Goal: Task Accomplishment & Management: Complete application form

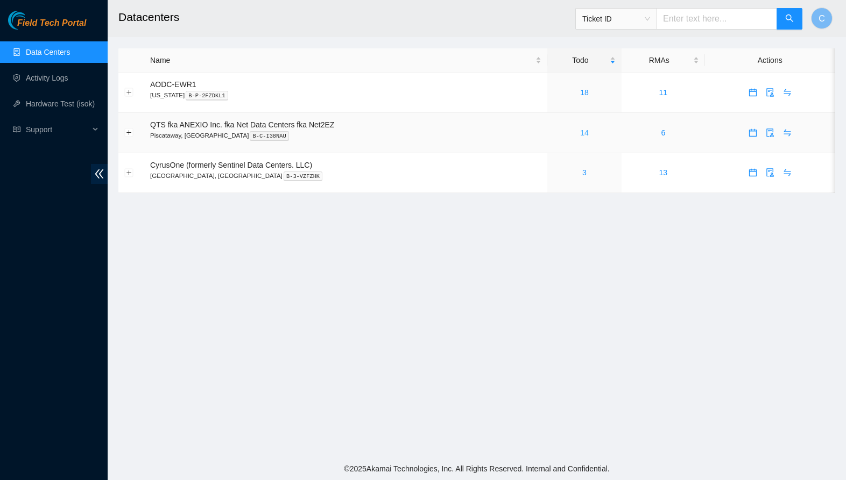
click at [586, 130] on link "14" at bounding box center [584, 133] width 9 height 9
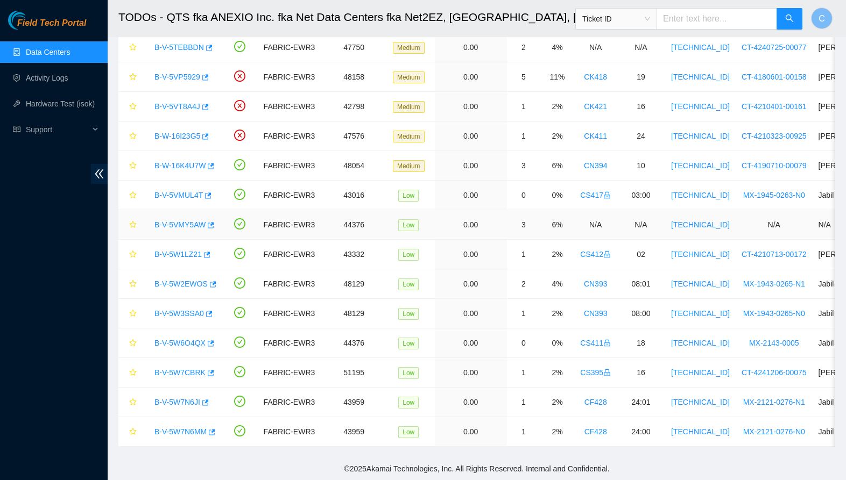
scroll to position [83, 0]
click at [172, 403] on link "B-V-5W7N6JI" at bounding box center [177, 402] width 46 height 9
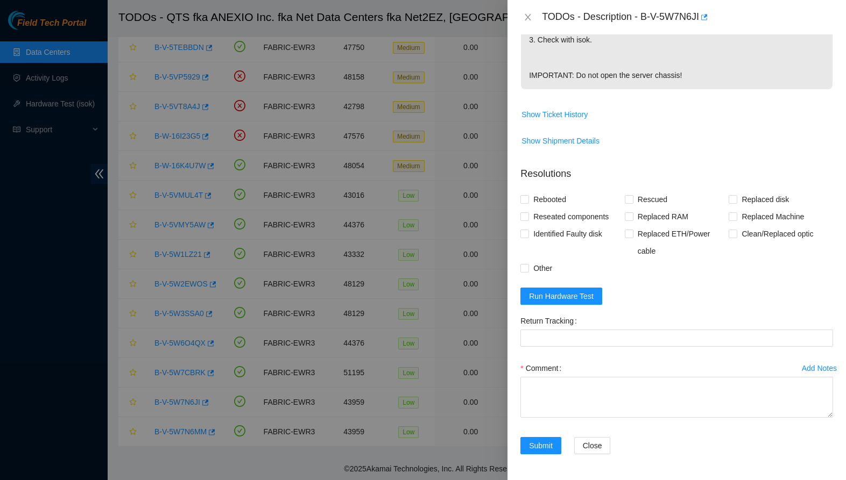
scroll to position [370, 0]
click at [525, 18] on icon "close" at bounding box center [527, 17] width 9 height 9
click at [525, 18] on div "TODOs - Description - B-V-5W7N6JI Problem Type Hardware Sub Type Tier 1 Rack Nu…" at bounding box center [423, 240] width 846 height 480
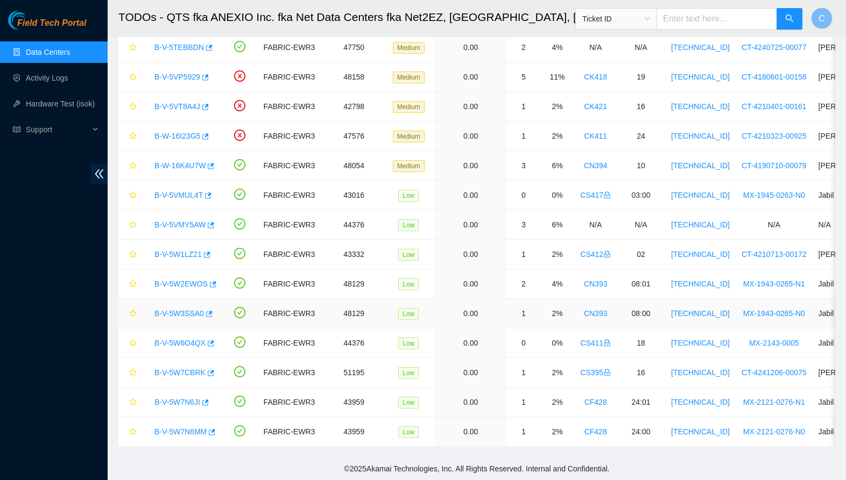
click at [189, 313] on link "B-V-5W3SSA0" at bounding box center [178, 313] width 49 height 9
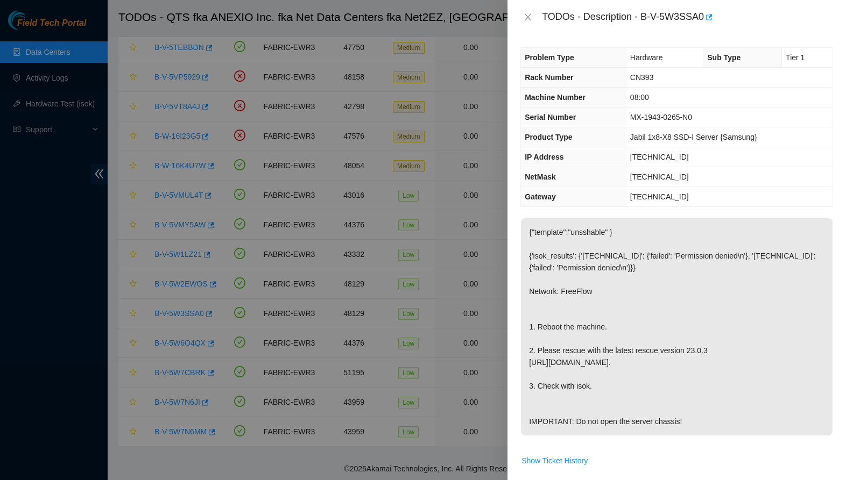
scroll to position [0, 0]
click at [524, 17] on icon "close" at bounding box center [527, 17] width 9 height 9
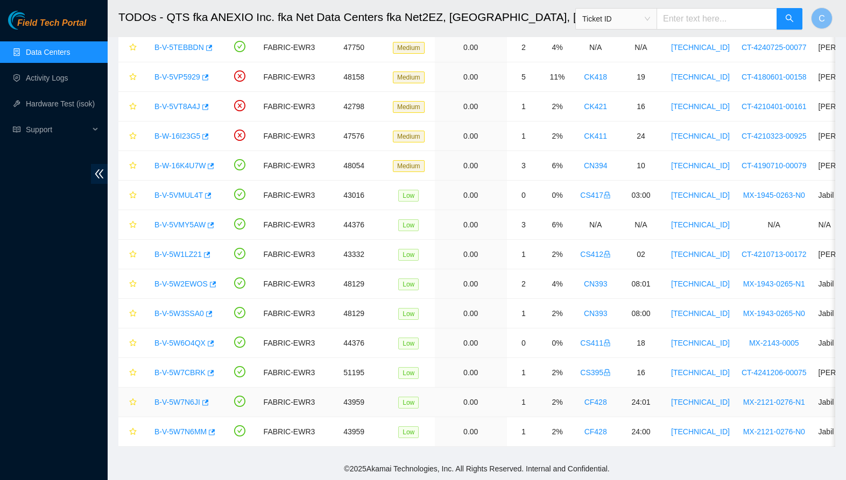
click at [181, 403] on link "B-V-5W7N6JI" at bounding box center [177, 402] width 46 height 9
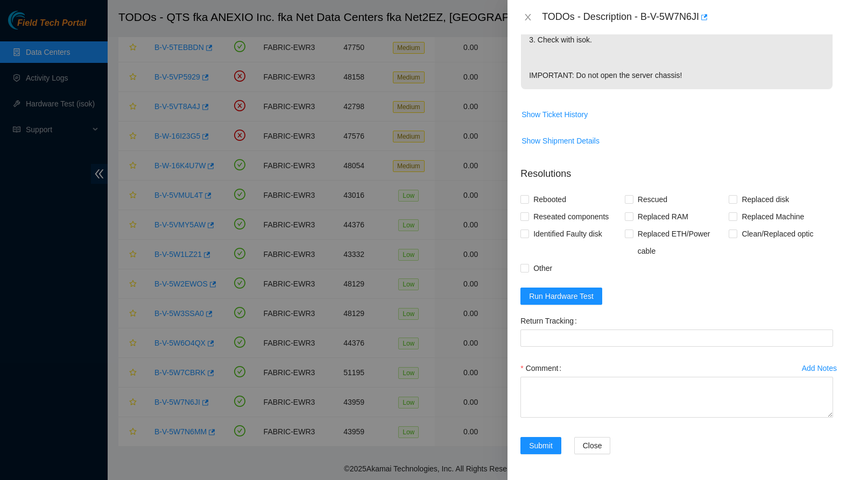
scroll to position [370, 0]
click at [580, 296] on span "Run Hardware Test" at bounding box center [561, 296] width 65 height 12
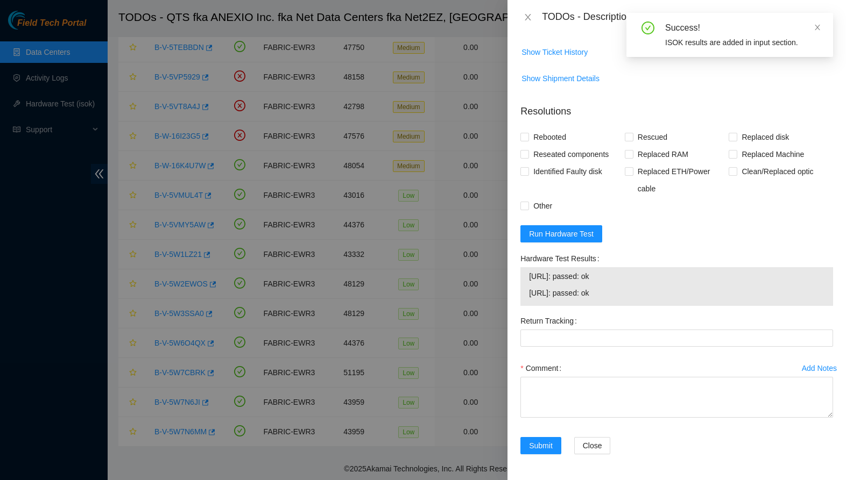
scroll to position [432, 0]
click at [545, 404] on textarea "Comment" at bounding box center [676, 397] width 312 height 41
paste textarea "-Safely powered down node. -Rescued and rebooted. -Configured and rebooted. -Ra…"
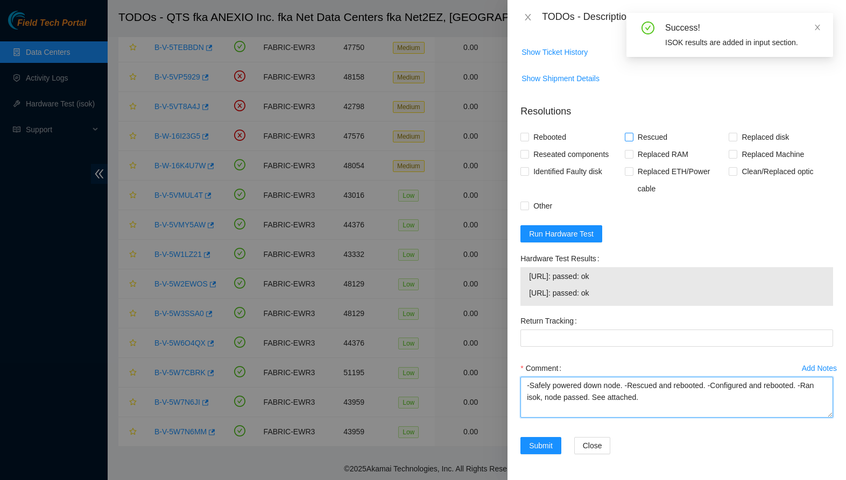
type textarea "-Safely powered down node. -Rescued and rebooted. -Configured and rebooted. -Ra…"
click at [630, 131] on label "Rescued" at bounding box center [647, 137] width 47 height 17
click at [630, 133] on input "Rescued" at bounding box center [628, 137] width 8 height 8
checkbox input "true"
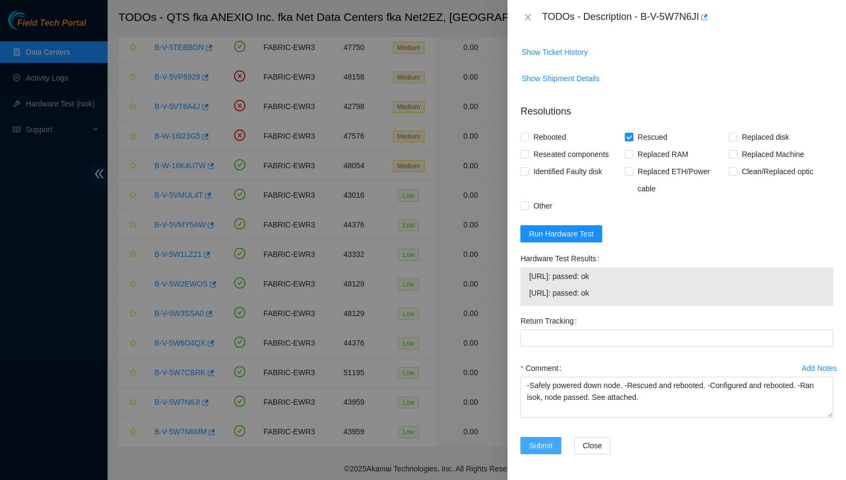
click at [535, 443] on span "Submit" at bounding box center [541, 446] width 24 height 12
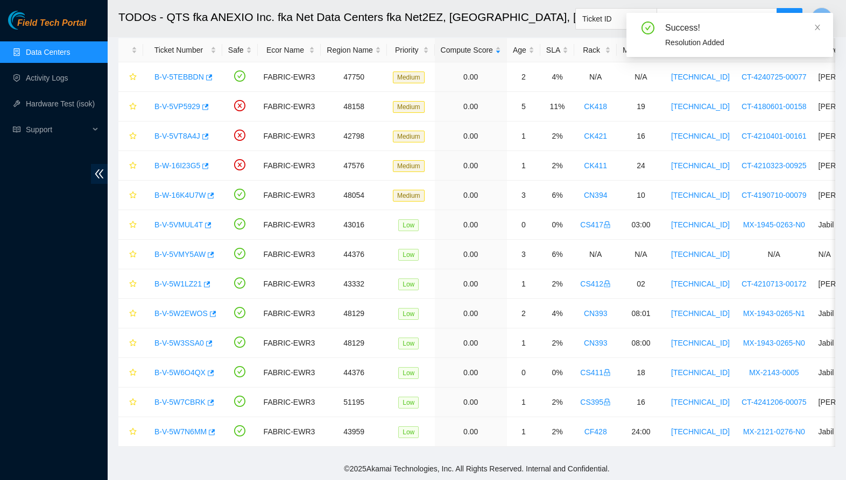
scroll to position [53, 0]
click at [176, 432] on link "B-V-5W7N6MM" at bounding box center [180, 432] width 52 height 9
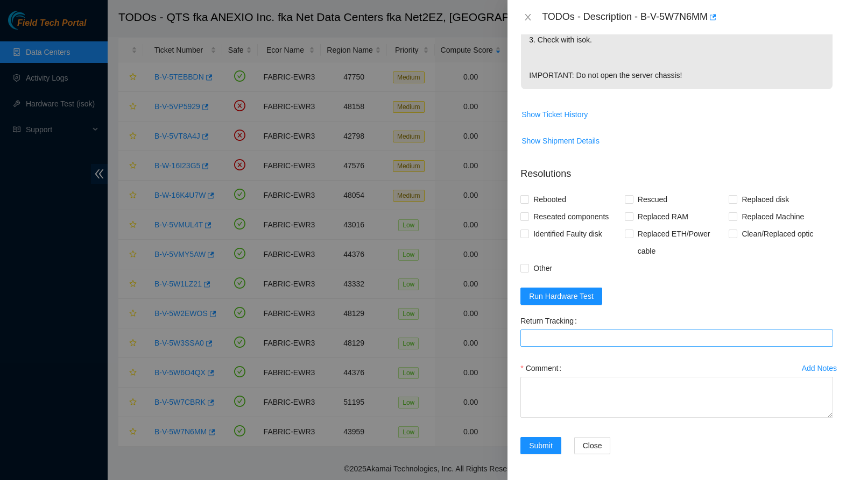
scroll to position [370, 0]
click at [571, 295] on span "Run Hardware Test" at bounding box center [561, 296] width 65 height 12
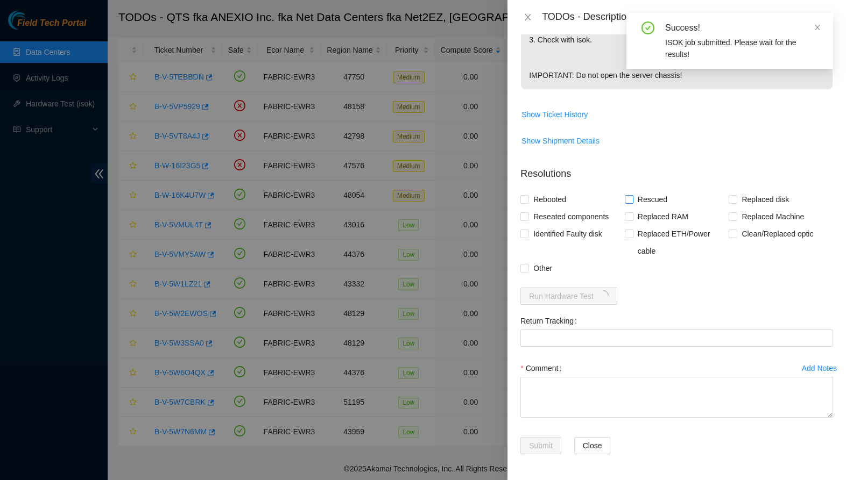
click at [660, 200] on span "Rescued" at bounding box center [652, 199] width 38 height 17
click at [632, 200] on input "Rescued" at bounding box center [628, 199] width 8 height 8
checkbox input "true"
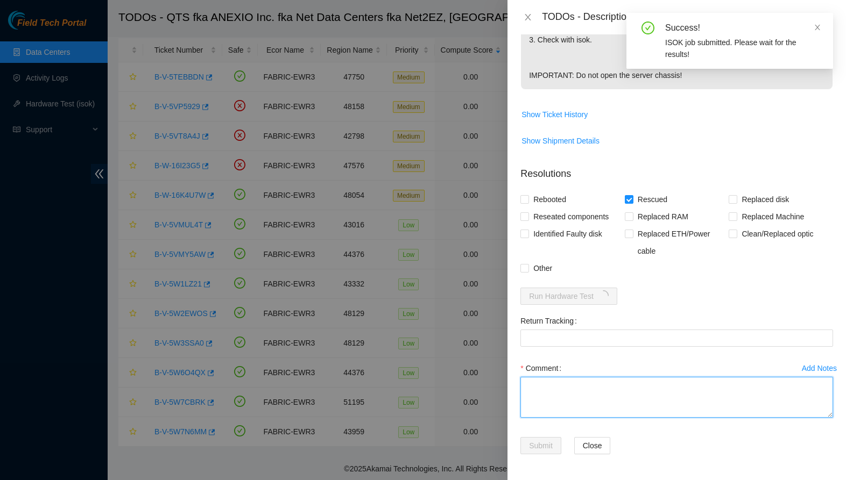
click at [545, 399] on textarea "Comment" at bounding box center [676, 397] width 312 height 41
paste textarea "-Safely powered down node. -Rescued and rebooted. -Configured and rebooted. -Ra…"
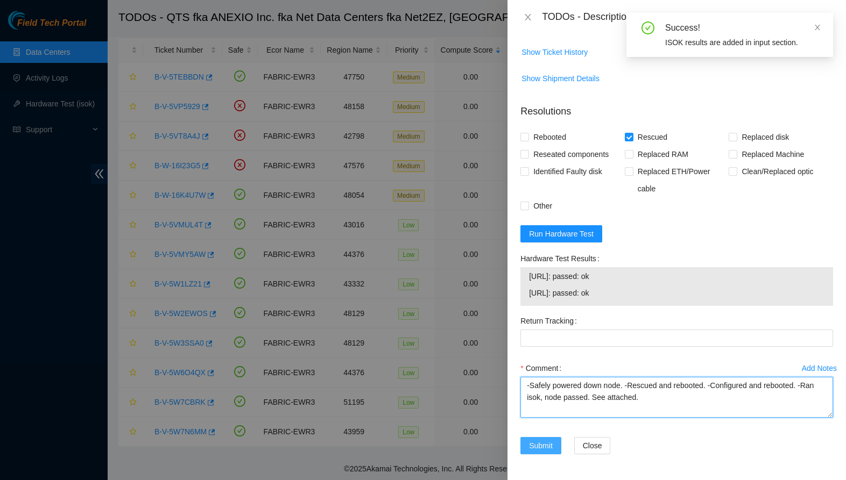
scroll to position [432, 0]
type textarea "-Safely powered down node. -Rescued and rebooted. -Configured and rebooted. -Ra…"
click at [548, 440] on span "Submit" at bounding box center [541, 446] width 24 height 12
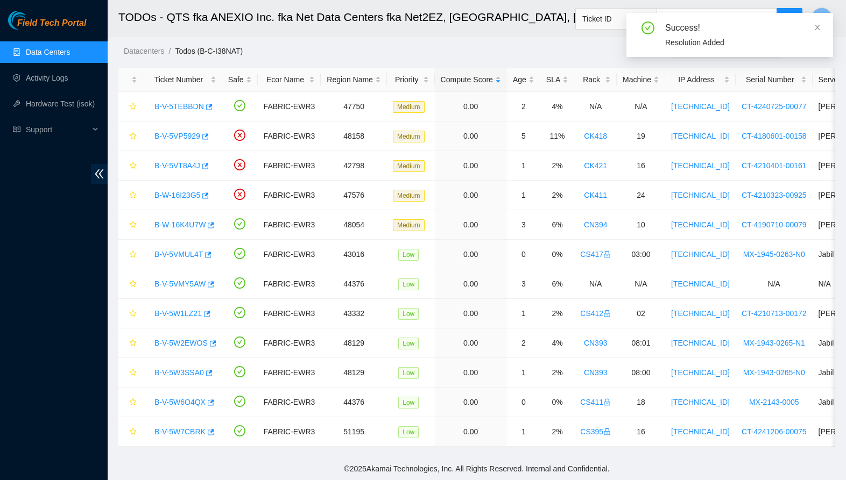
scroll to position [24, 0]
click at [188, 225] on link "B-W-16K4U7W" at bounding box center [179, 225] width 51 height 9
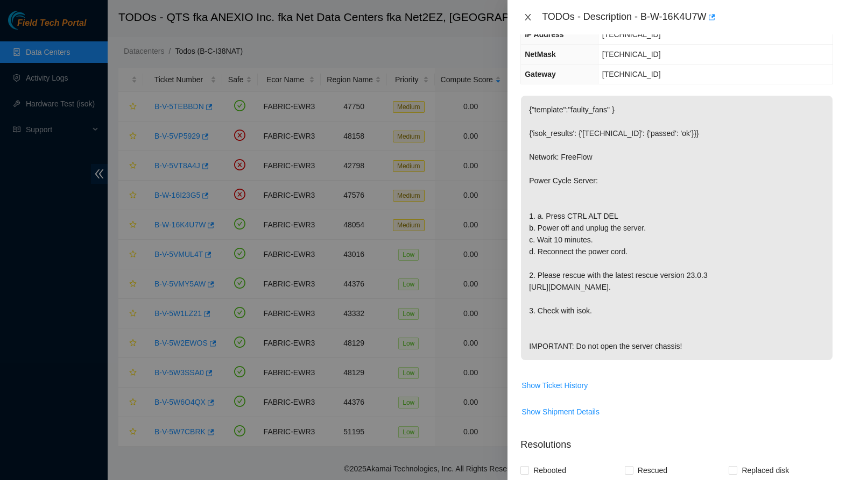
click at [526, 17] on icon "close" at bounding box center [527, 17] width 9 height 9
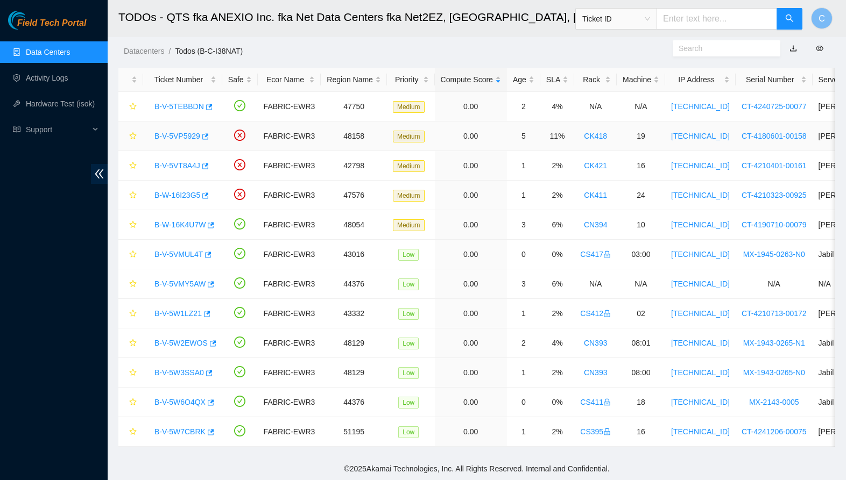
click at [184, 134] on link "B-V-5VP5929" at bounding box center [177, 136] width 46 height 9
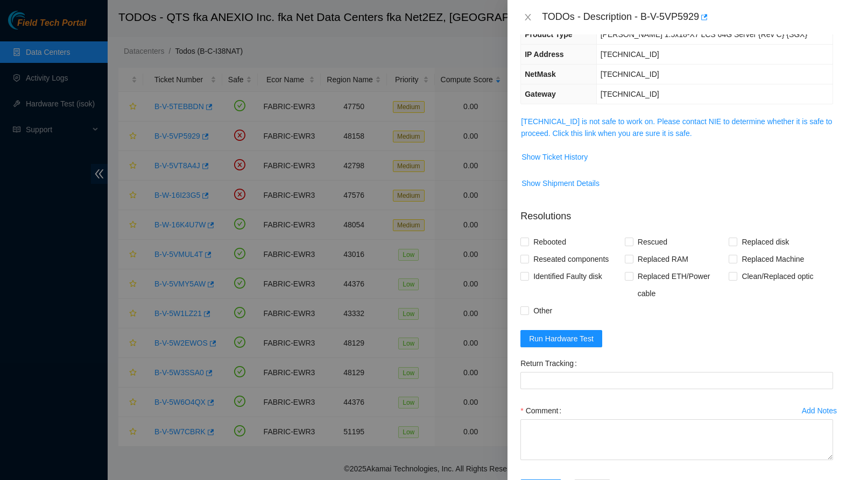
click at [684, 126] on span "23.192.222.22 is not safe to work on. Please contact NIE to determine whether i…" at bounding box center [676, 128] width 311 height 24
click at [684, 125] on link "23.192.222.22 is not safe to work on. Please contact NIE to determine whether i…" at bounding box center [676, 127] width 311 height 20
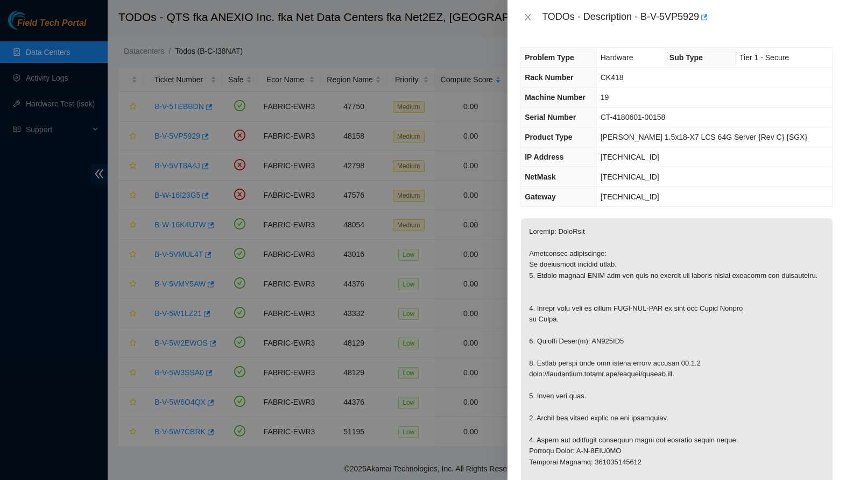
scroll to position [0, 0]
click at [532, 12] on button "Close" at bounding box center [527, 17] width 15 height 10
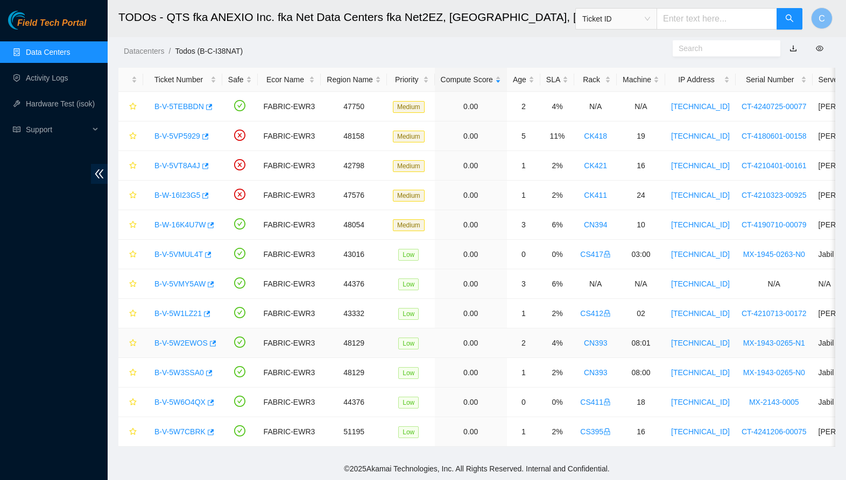
click at [178, 342] on link "B-V-5W2EWOS" at bounding box center [180, 343] width 53 height 9
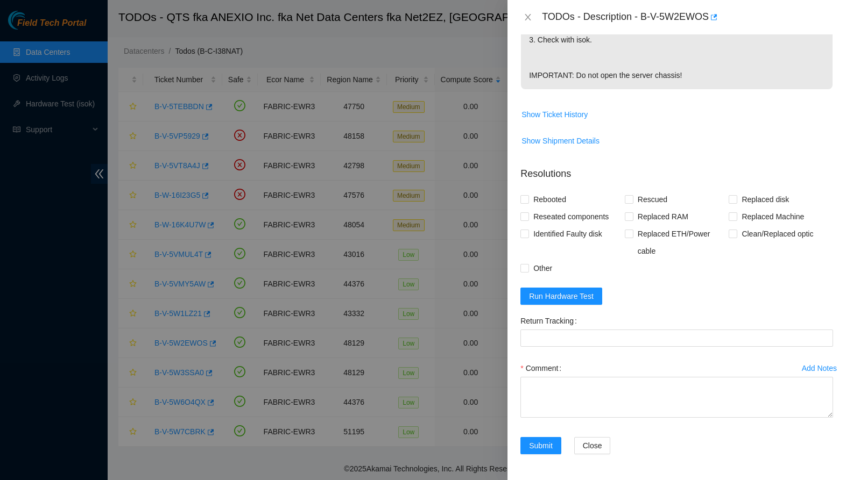
scroll to position [370, 0]
click at [584, 400] on textarea "Comment" at bounding box center [676, 397] width 312 height 41
paste textarea "-Safely powered down node. -Rescued and rebooted. -Configured and rebooted. -Ra…"
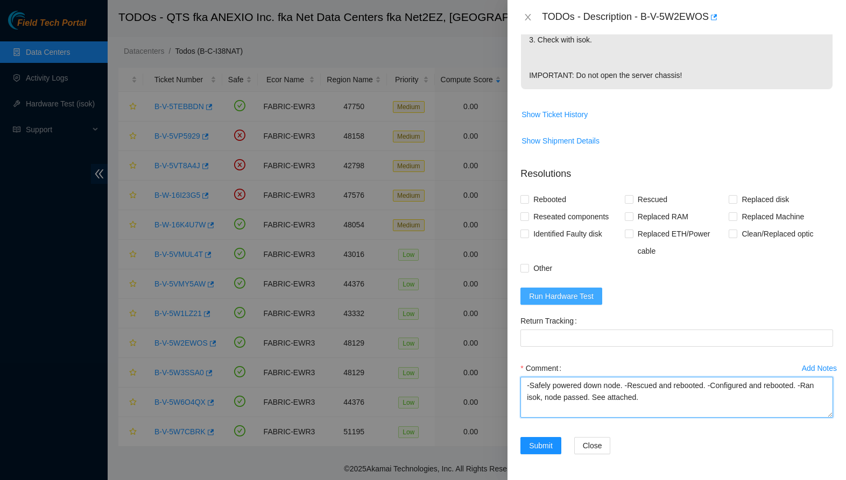
type textarea "-Safely powered down node. -Rescued and rebooted. -Configured and rebooted. -Ra…"
click at [579, 297] on span "Run Hardware Test" at bounding box center [561, 296] width 65 height 12
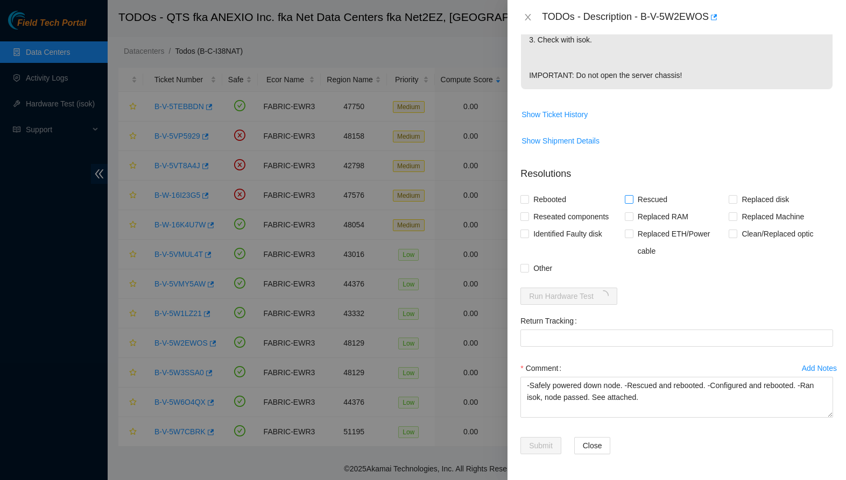
click at [650, 202] on span "Rescued" at bounding box center [652, 199] width 38 height 17
click at [632, 202] on input "Rescued" at bounding box center [628, 199] width 8 height 8
checkbox input "true"
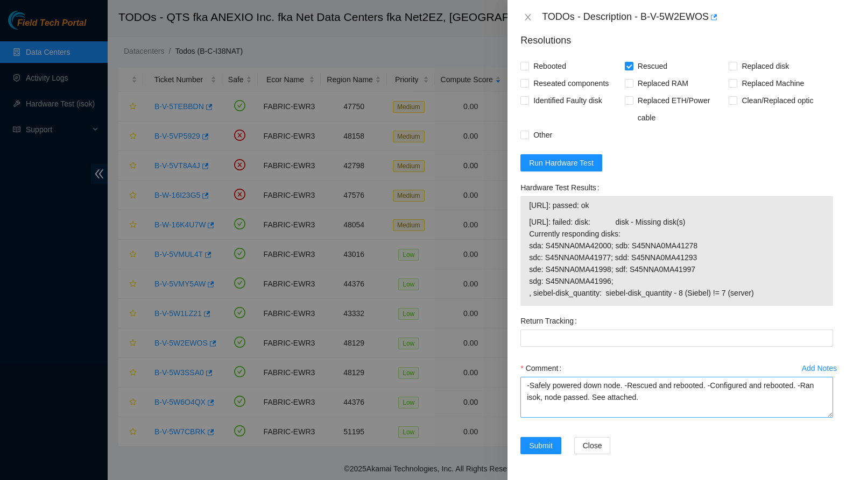
scroll to position [503, 0]
click at [575, 398] on textarea "-Safely powered down node. -Rescued and rebooted. -Configured and rebooted. -Ra…" at bounding box center [676, 397] width 312 height 41
click at [588, 398] on textarea "-Safely powered down node. -Rescued and rebooted. -Configured and rebooted. -Ra…" at bounding box center [676, 397] width 312 height 41
type textarea "-Safely powered down node. -Rescued and rebooted. -Configured and rebooted. -Ra…"
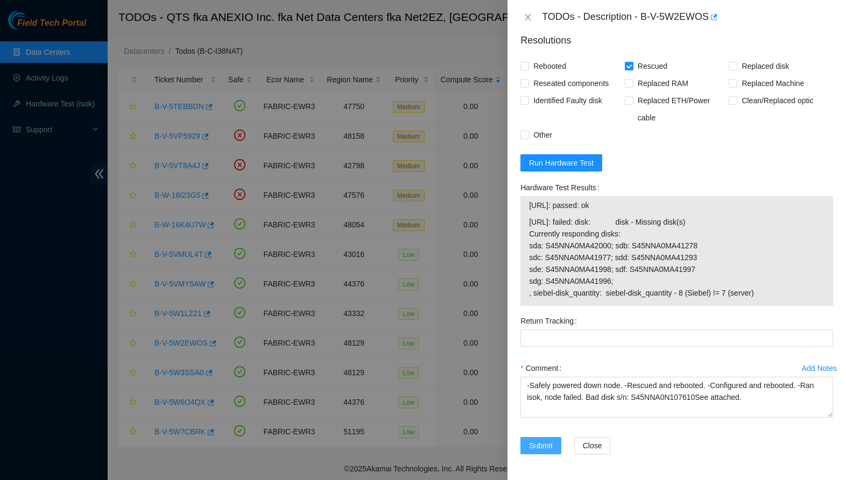
click at [543, 450] on span "Submit" at bounding box center [541, 446] width 24 height 12
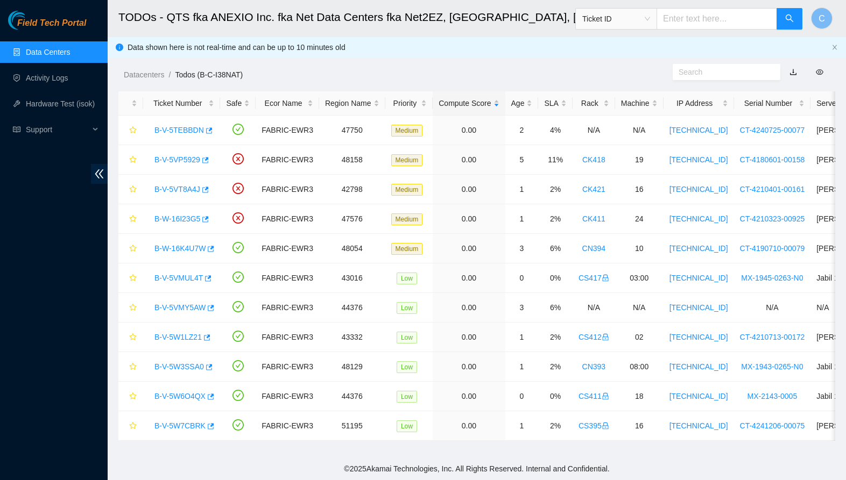
scroll to position [0, 0]
click at [191, 366] on link "B-V-5W3SSA0" at bounding box center [178, 367] width 49 height 9
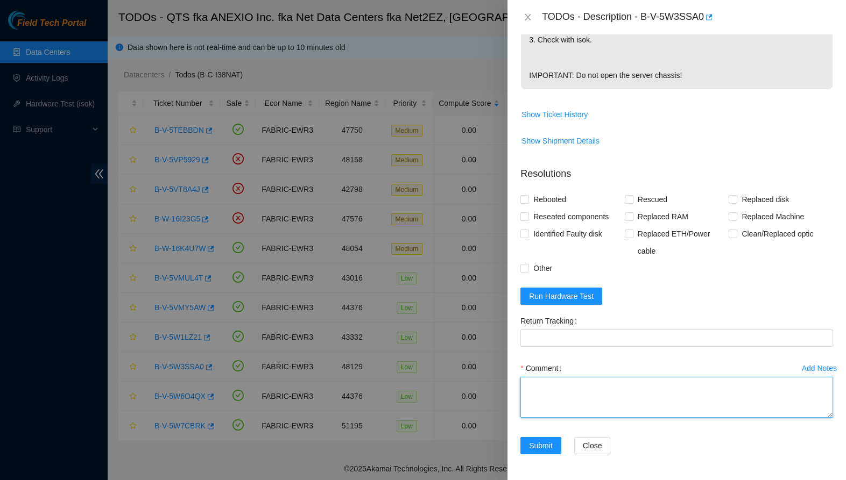
scroll to position [370, 0]
click at [590, 386] on textarea "Comment" at bounding box center [676, 397] width 312 height 41
paste textarea "-Safely powered down node. -Rescued and rebooted. -Configured and rebooted. -Ra…"
type textarea "-Safely powered down node. -Rescued and rebooted. -Configured and rebooted. -Ra…"
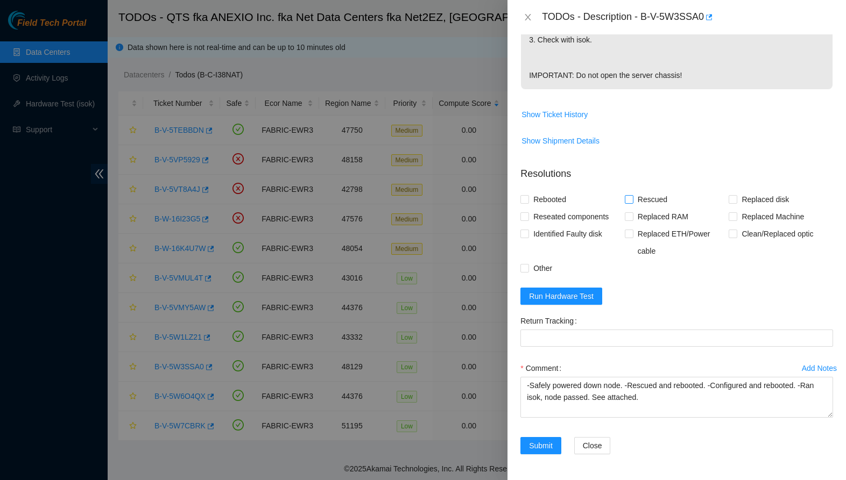
click at [649, 196] on span "Rescued" at bounding box center [652, 199] width 38 height 17
click at [632, 196] on input "Rescued" at bounding box center [628, 199] width 8 height 8
checkbox input "true"
click at [544, 443] on span "Submit" at bounding box center [541, 446] width 24 height 12
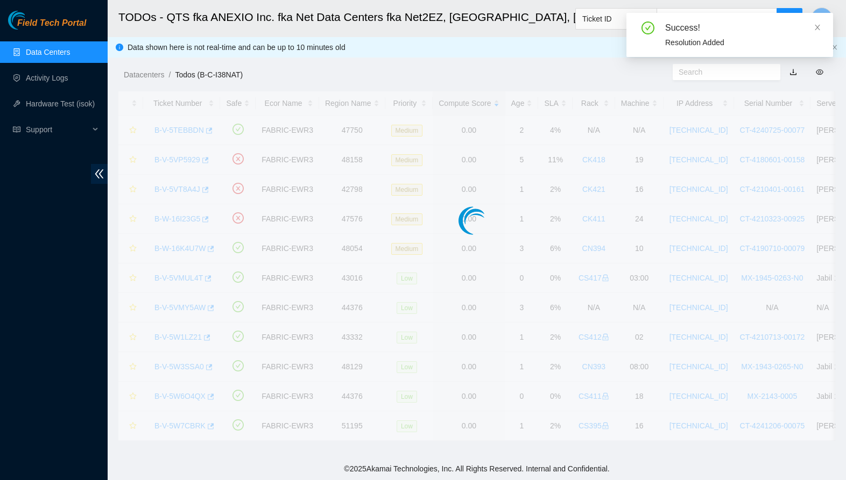
scroll to position [103, 0]
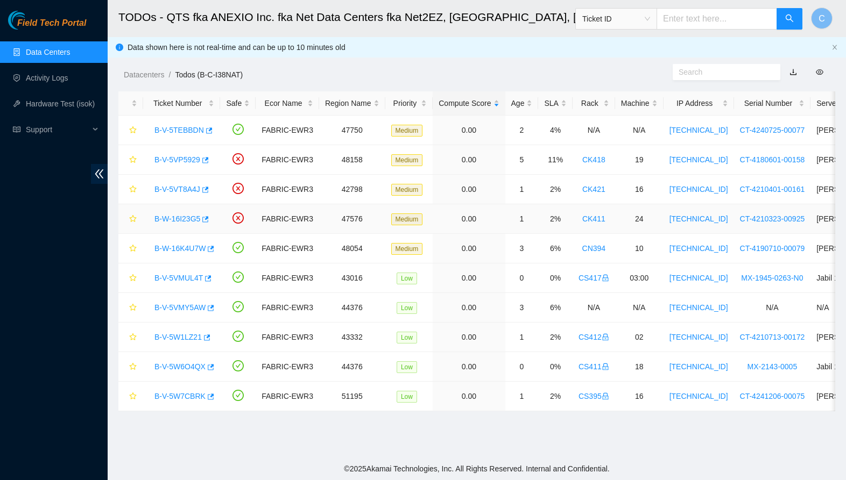
click at [189, 216] on link "B-W-16I23G5" at bounding box center [177, 219] width 46 height 9
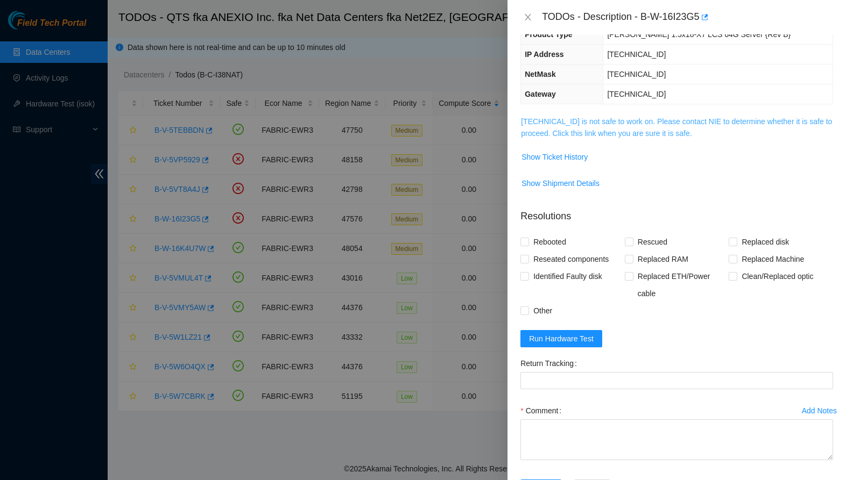
click at [657, 132] on link "23.44.128.25 is not safe to work on. Please contact NIE to determine whether it…" at bounding box center [676, 127] width 311 height 20
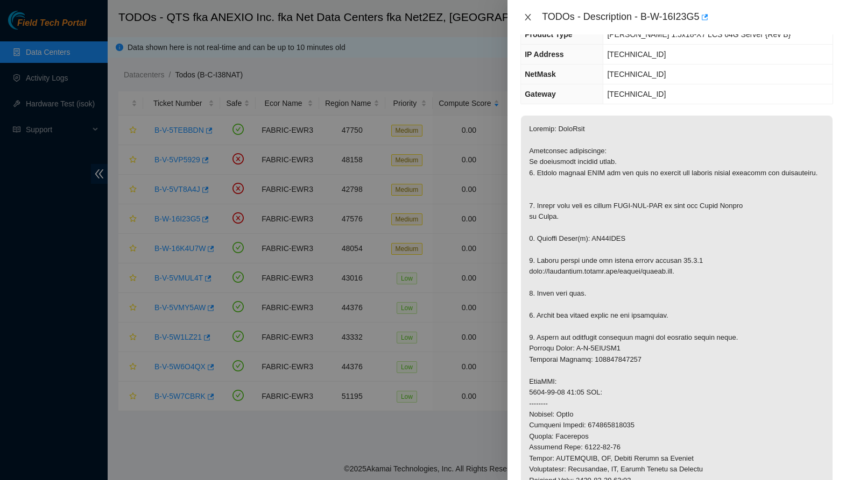
click at [527, 22] on button "Close" at bounding box center [527, 17] width 15 height 10
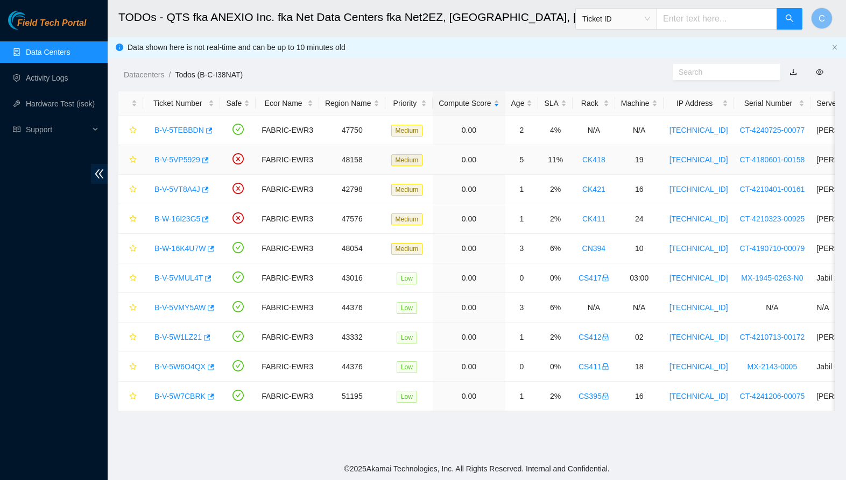
click at [177, 160] on link "B-V-5VP5929" at bounding box center [177, 159] width 46 height 9
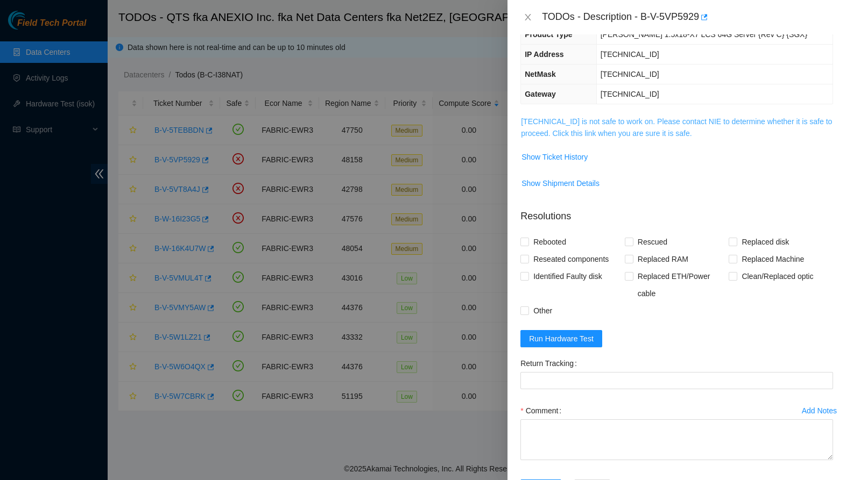
click at [653, 132] on link "23.192.222.22 is not safe to work on. Please contact NIE to determine whether i…" at bounding box center [676, 127] width 311 height 20
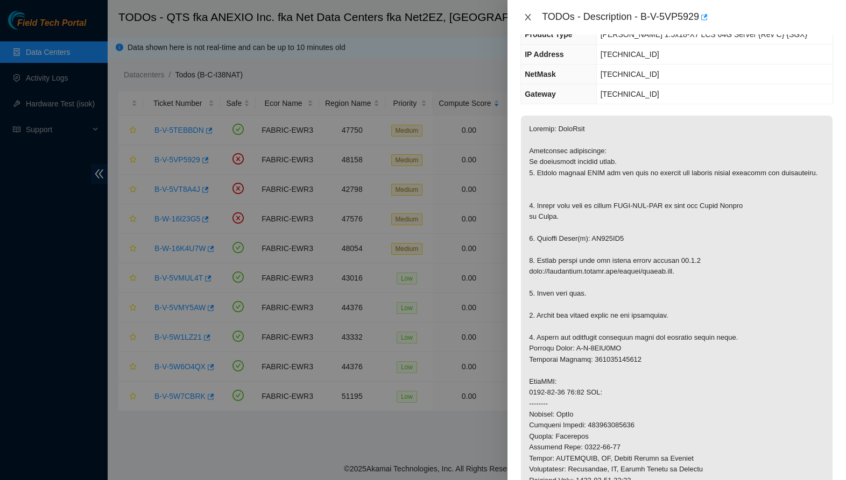
click at [528, 17] on icon "close" at bounding box center [527, 17] width 9 height 9
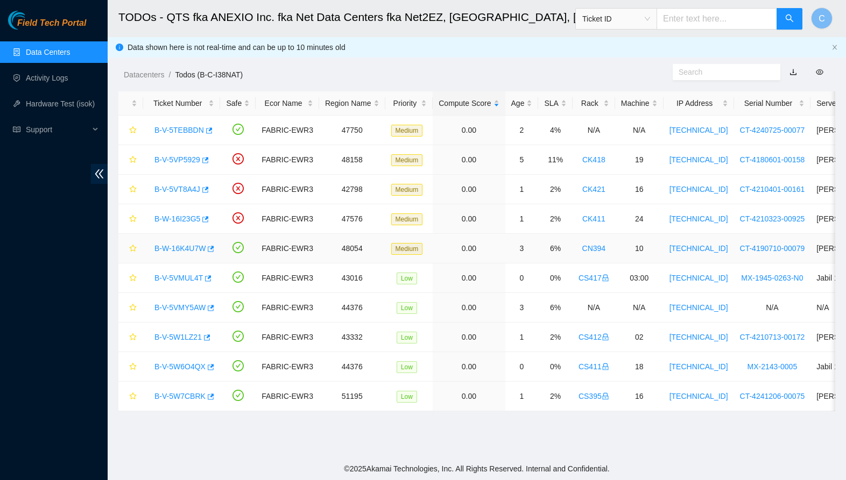
click at [181, 247] on link "B-W-16K4U7W" at bounding box center [179, 248] width 51 height 9
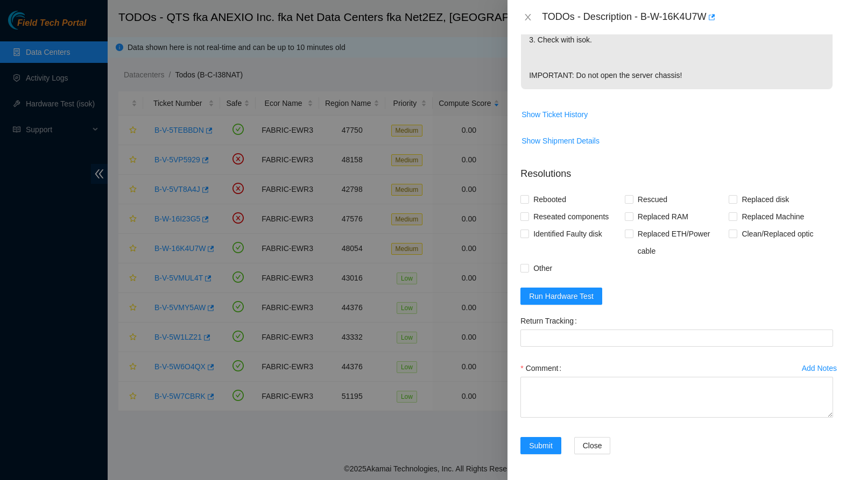
scroll to position [397, 0]
click at [610, 400] on textarea "Comment" at bounding box center [676, 397] width 312 height 41
paste textarea "-Safely powered down for ten minutes. Let power drain -Rescued and rebooted. -C…"
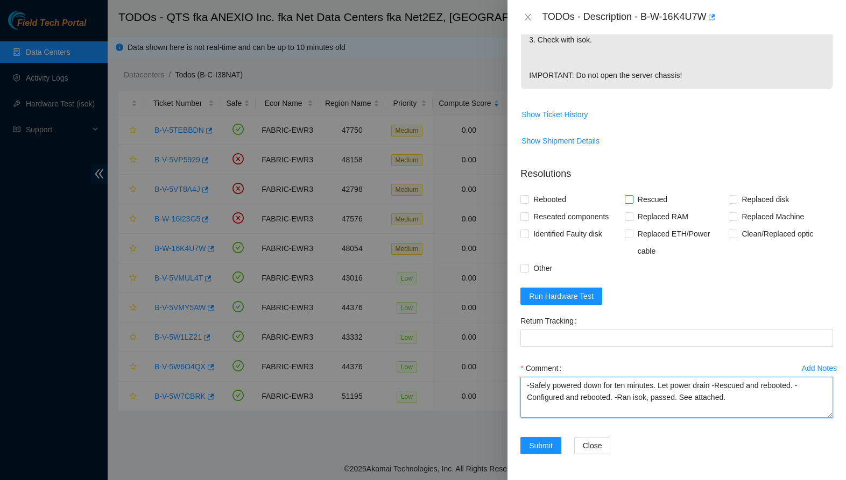
type textarea "-Safely powered down for ten minutes. Let power drain -Rescued and rebooted. -C…"
click at [641, 199] on span "Rescued" at bounding box center [652, 199] width 38 height 17
click at [632, 199] on input "Rescued" at bounding box center [628, 199] width 8 height 8
click at [641, 199] on span "Rescued" at bounding box center [652, 199] width 38 height 17
click at [632, 199] on input "Rescued" at bounding box center [628, 199] width 8 height 8
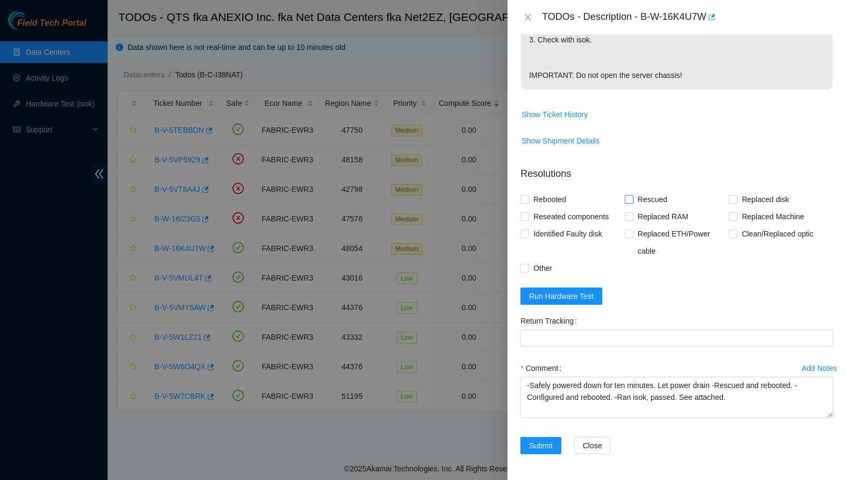
checkbox input "false"
click at [573, 197] on div "Rebooted" at bounding box center [572, 199] width 104 height 17
click at [557, 197] on span "Rebooted" at bounding box center [549, 199] width 41 height 17
click at [528, 197] on input "Rebooted" at bounding box center [524, 199] width 8 height 8
checkbox input "true"
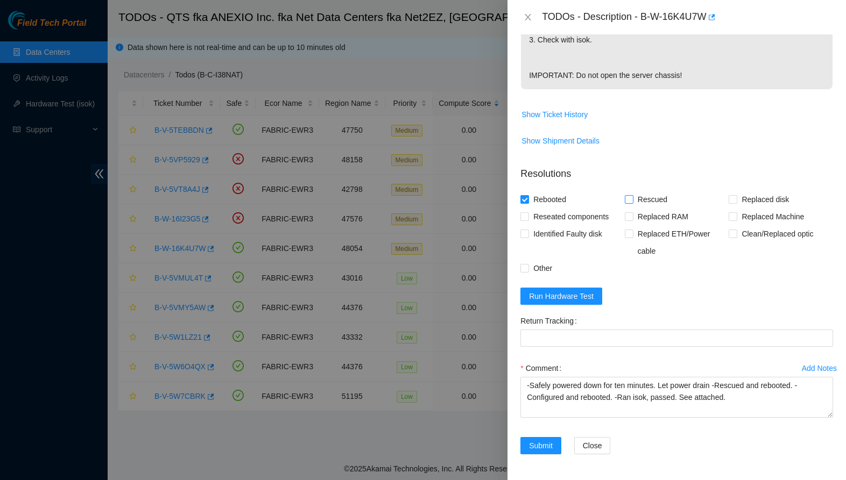
click at [641, 200] on span "Rescued" at bounding box center [652, 199] width 38 height 17
click at [632, 200] on input "Rescued" at bounding box center [628, 199] width 8 height 8
checkbox input "true"
click at [596, 302] on button "Run Hardware Test" at bounding box center [561, 296] width 82 height 17
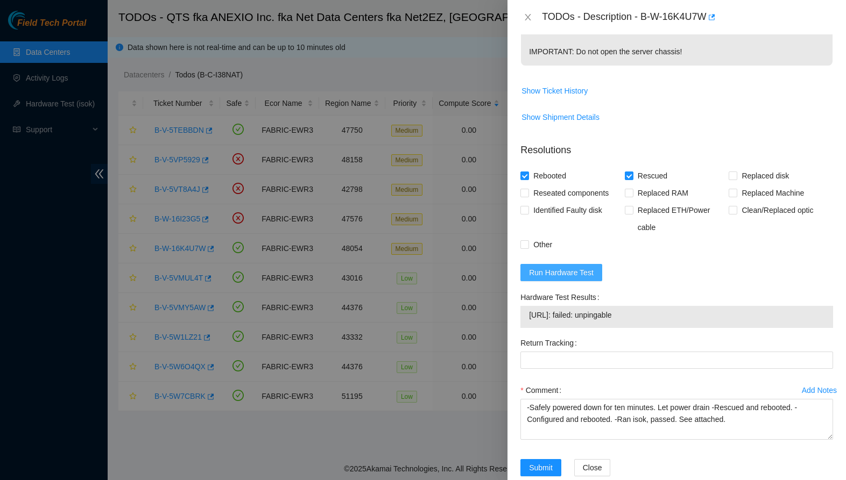
click at [577, 279] on span "Run Hardware Test" at bounding box center [561, 273] width 65 height 12
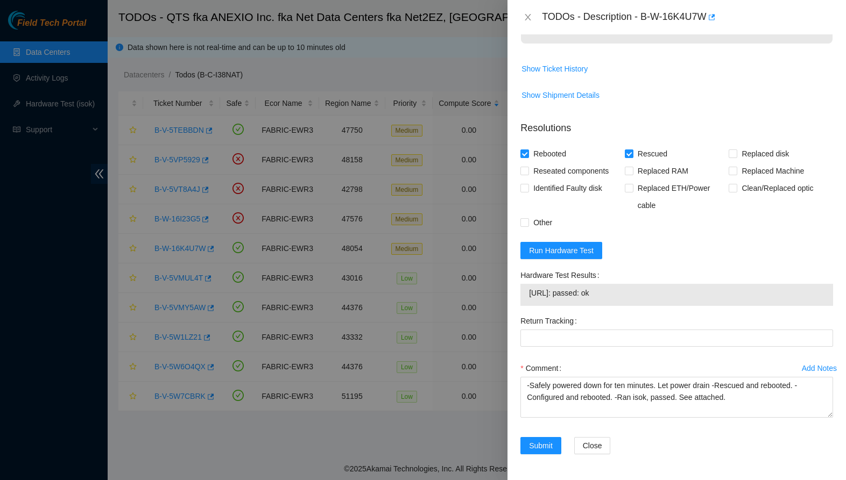
scroll to position [443, 0]
click at [544, 458] on div "Submit" at bounding box center [542, 452] width 53 height 30
click at [544, 446] on span "Submit" at bounding box center [541, 446] width 24 height 12
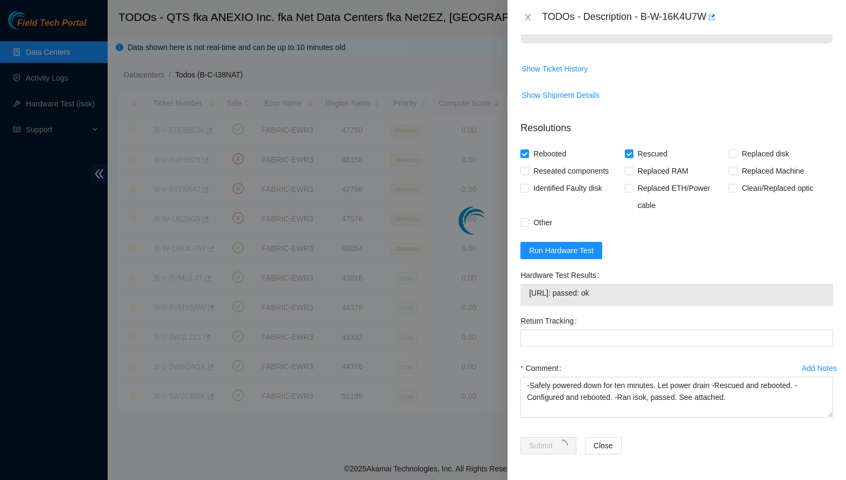
scroll to position [103, 0]
